Goal: Task Accomplishment & Management: Manage account settings

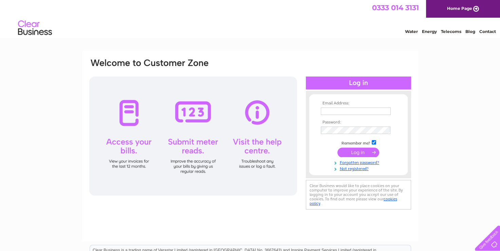
click at [344, 109] on input "text" at bounding box center [356, 110] width 70 height 7
type input "[PERSON_NAME][EMAIL_ADDRESS][PERSON_NAME][DOMAIN_NAME]"
click at [361, 153] on input "submit" at bounding box center [358, 152] width 42 height 10
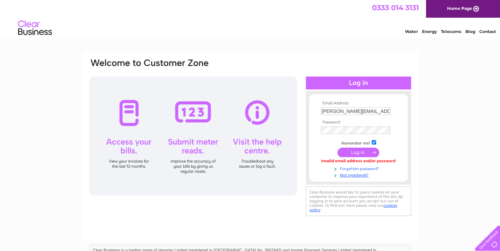
click at [356, 168] on link "Forgotten password?" at bounding box center [359, 168] width 77 height 6
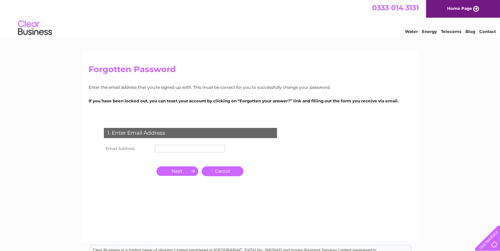
click at [169, 141] on td "1. Enter Email Address" at bounding box center [190, 132] width 177 height 22
click at [167, 146] on input "text" at bounding box center [190, 149] width 71 height 8
type input "[PERSON_NAME][EMAIL_ADDRESS][PERSON_NAME][DOMAIN_NAME]"
click at [183, 170] on input "button" at bounding box center [178, 171] width 42 height 10
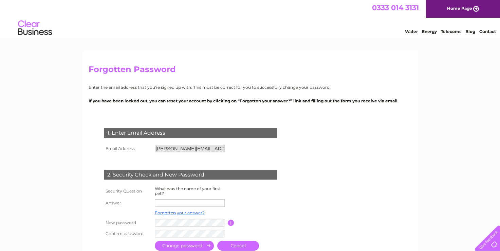
click at [173, 205] on input "text" at bounding box center [190, 202] width 70 height 7
type input "nipper"
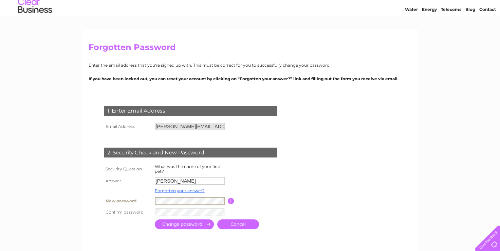
scroll to position [34, 0]
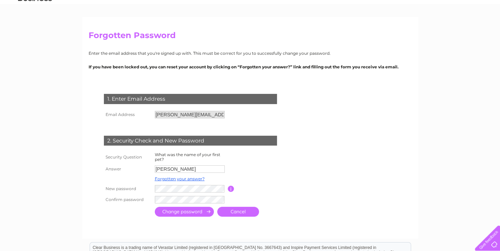
click at [178, 213] on input "submit" at bounding box center [184, 211] width 59 height 10
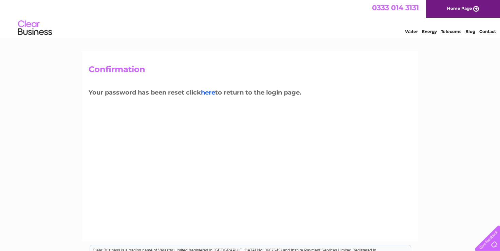
click at [212, 93] on link "here" at bounding box center [208, 92] width 14 height 7
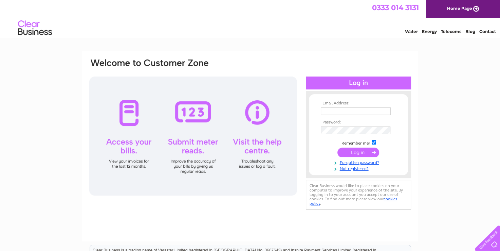
click at [325, 110] on input "text" at bounding box center [356, 110] width 70 height 7
type input "sara.mountford@hadleyrowe.co.uk"
click at [355, 151] on input "submit" at bounding box center [358, 152] width 42 height 10
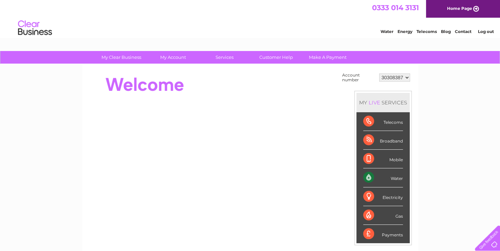
click at [400, 178] on div "Water" at bounding box center [383, 177] width 40 height 19
click at [367, 178] on div "Water" at bounding box center [383, 177] width 40 height 19
click at [367, 176] on div "Water" at bounding box center [383, 177] width 40 height 19
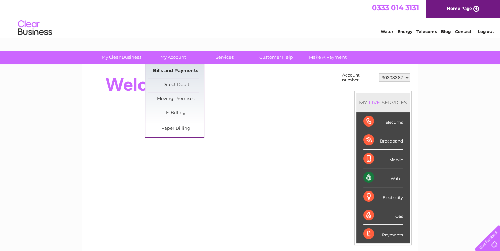
click at [169, 72] on link "Bills and Payments" at bounding box center [176, 71] width 56 height 14
click at [163, 70] on link "Bills and Payments" at bounding box center [176, 71] width 56 height 14
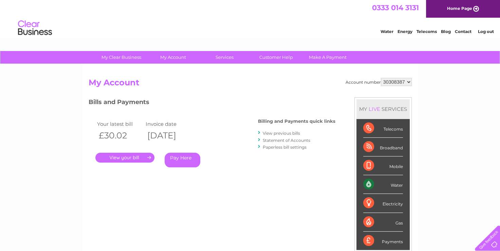
click at [151, 156] on link "." at bounding box center [124, 157] width 59 height 10
